Goal: Complete application form

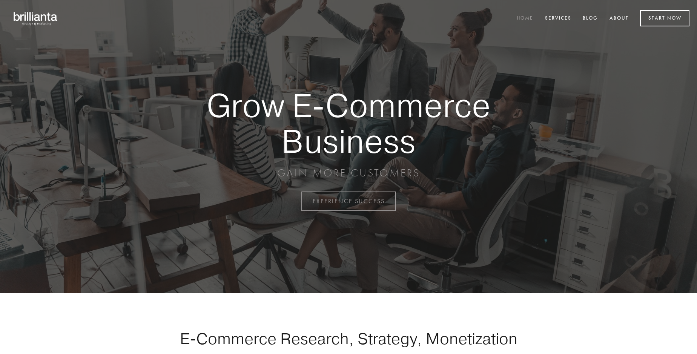
scroll to position [1976, 0]
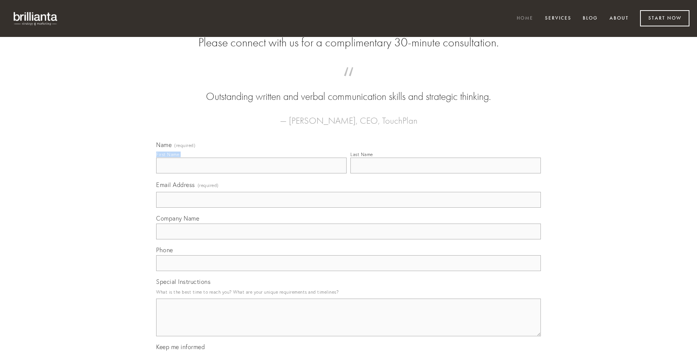
type input "[PERSON_NAME]"
click at [445, 173] on input "Last Name" at bounding box center [445, 166] width 190 height 16
type input "[PERSON_NAME]"
click at [348, 208] on input "Email Address (required)" at bounding box center [348, 200] width 385 height 16
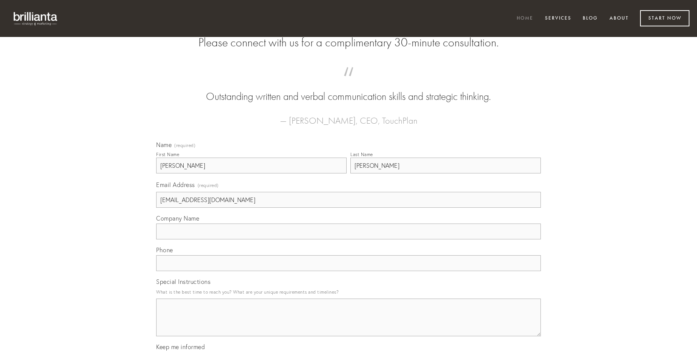
type input "[EMAIL_ADDRESS][DOMAIN_NAME]"
click at [348, 239] on input "Company Name" at bounding box center [348, 232] width 385 height 16
type input "advenio"
click at [348, 271] on input "text" at bounding box center [348, 263] width 385 height 16
click at [348, 324] on textarea "Special Instructions" at bounding box center [348, 318] width 385 height 38
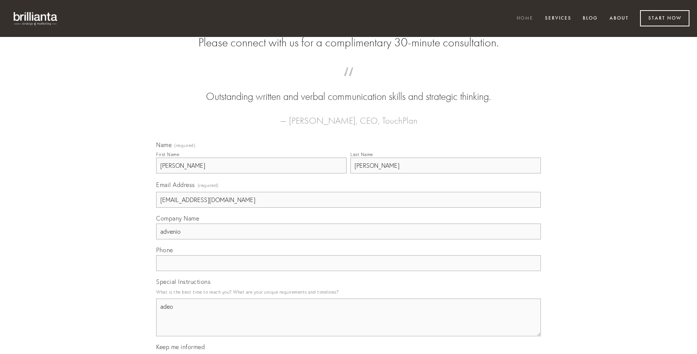
type textarea "adeo"
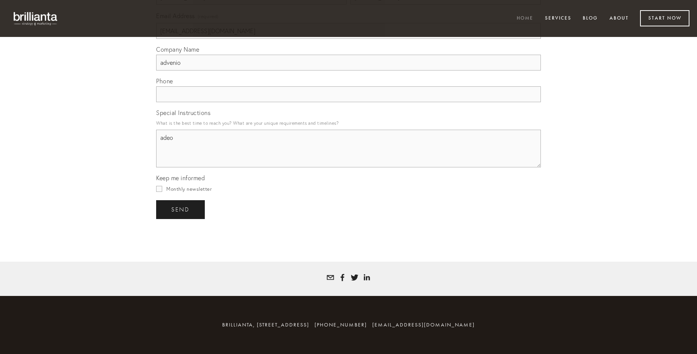
click at [181, 209] on span "send" at bounding box center [180, 209] width 18 height 7
